Goal: Check status

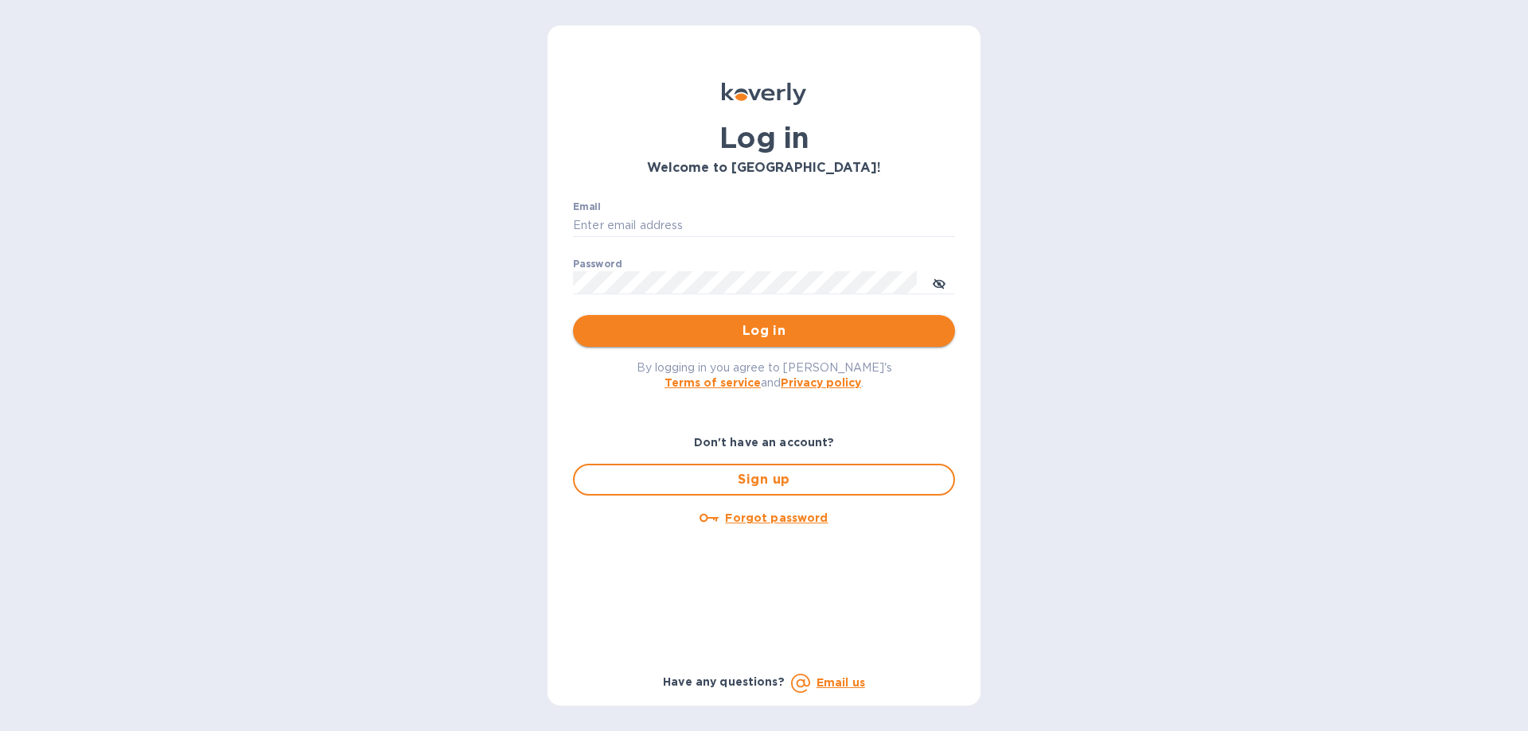
type input "[EMAIL_ADDRESS][DOMAIN_NAME]"
click at [711, 322] on span "Log in" at bounding box center [764, 331] width 357 height 19
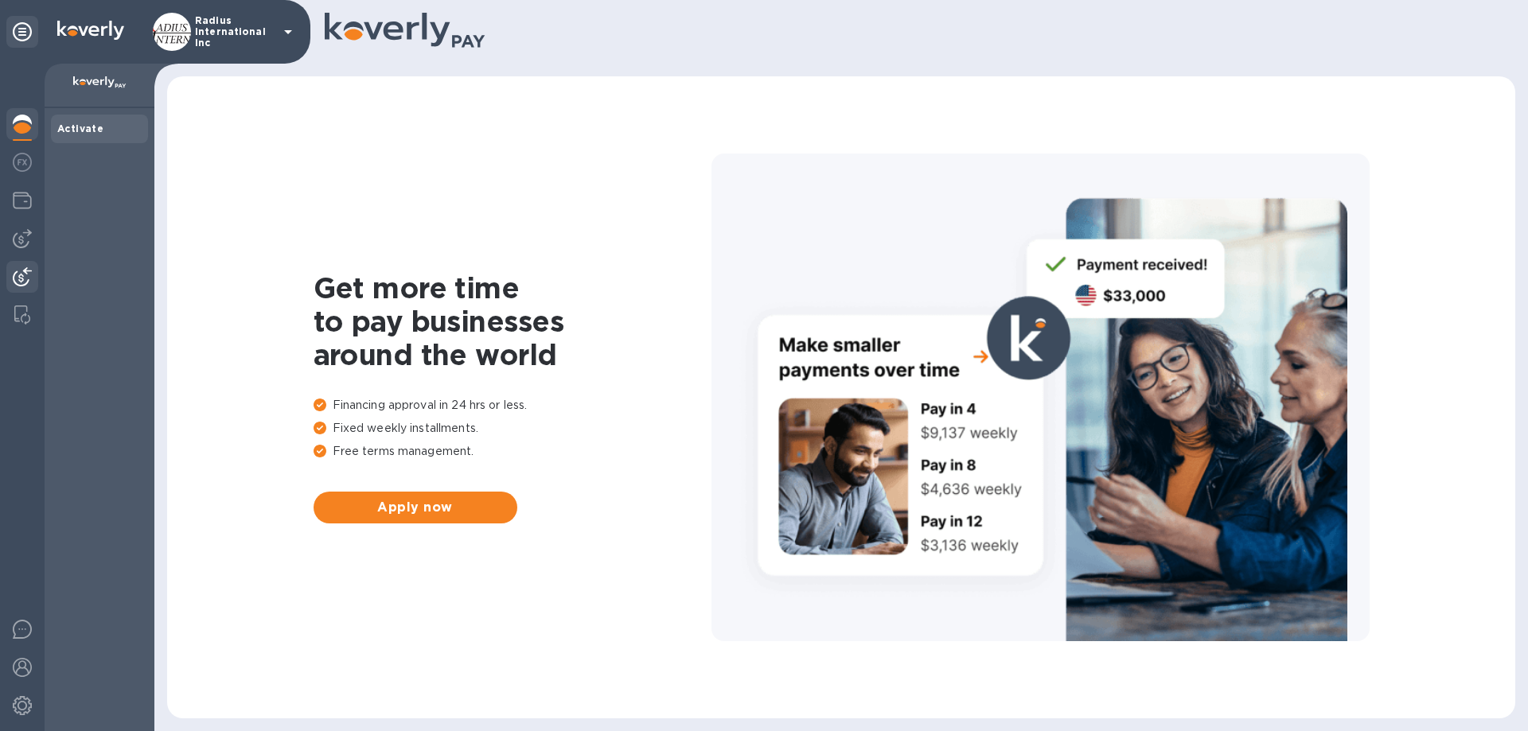
click at [25, 271] on img at bounding box center [22, 276] width 19 height 19
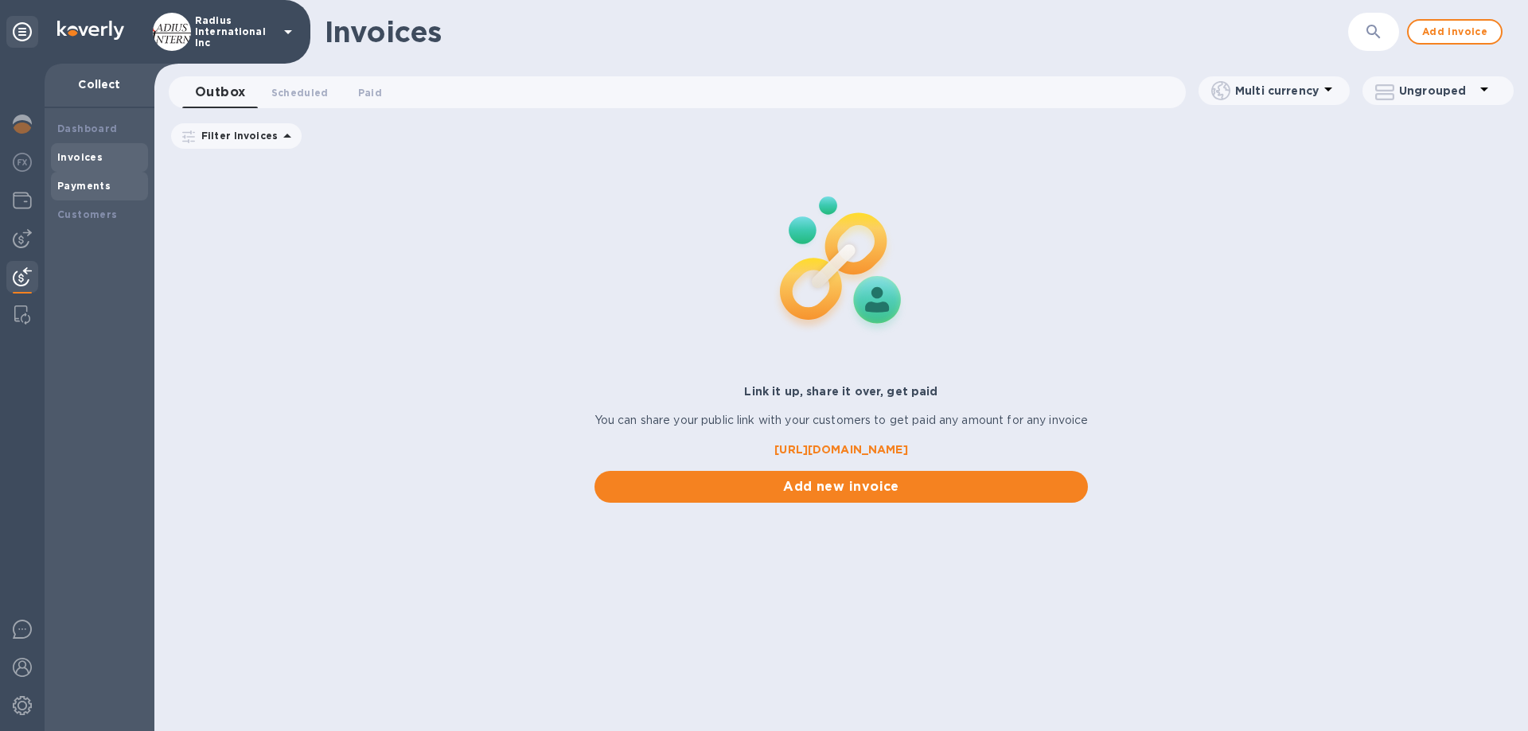
click at [90, 189] on b "Payments" at bounding box center [83, 186] width 53 height 12
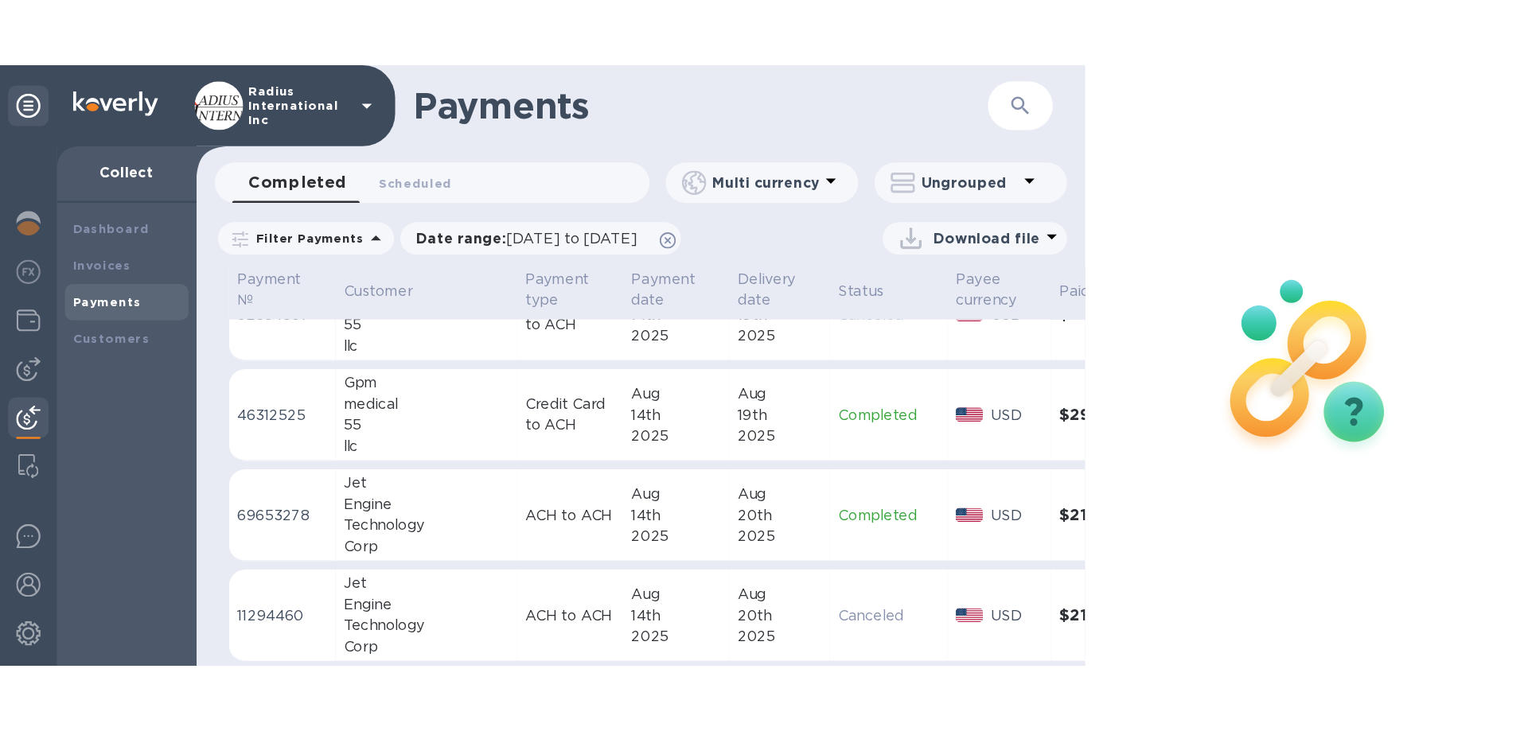
scroll to position [897, 0]
